Goal: Navigation & Orientation: Find specific page/section

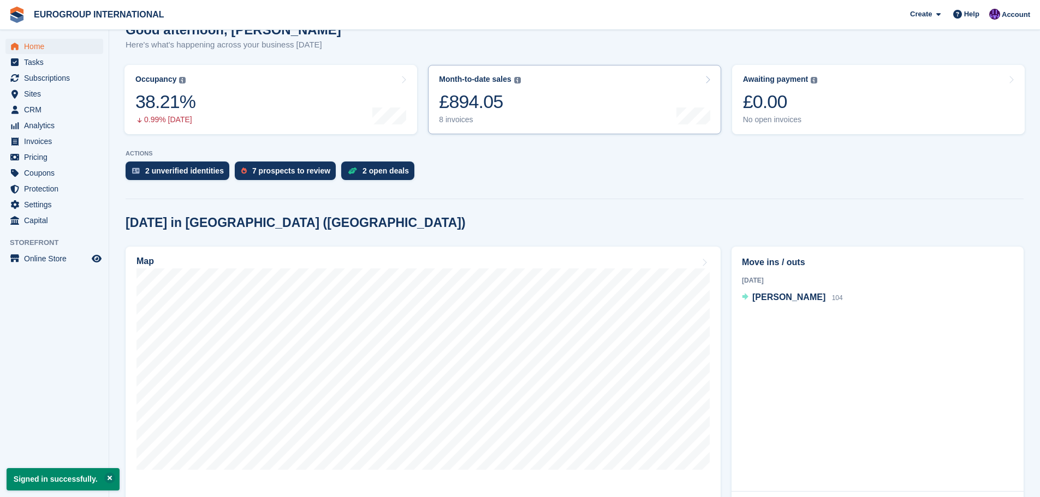
scroll to position [109, 0]
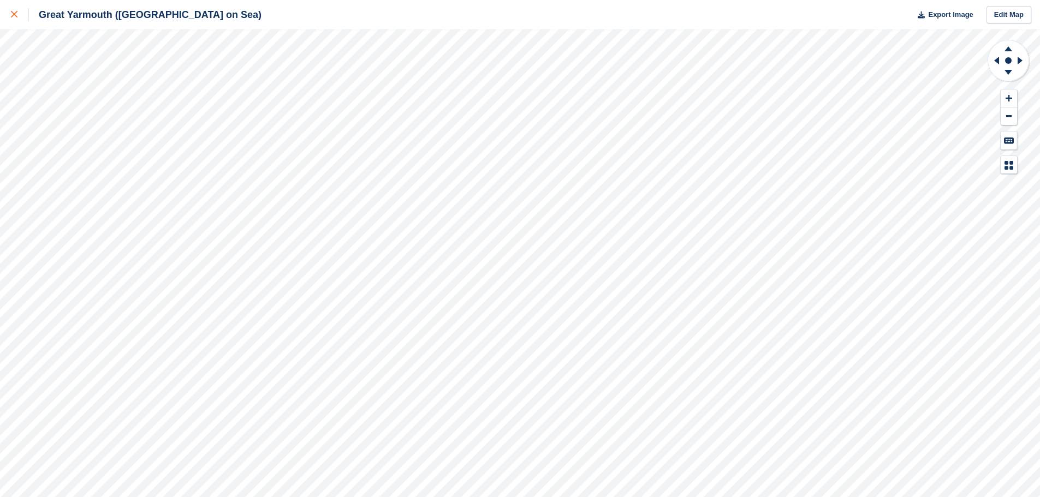
click at [11, 16] on icon at bounding box center [14, 14] width 7 height 7
